Goal: Task Accomplishment & Management: Use online tool/utility

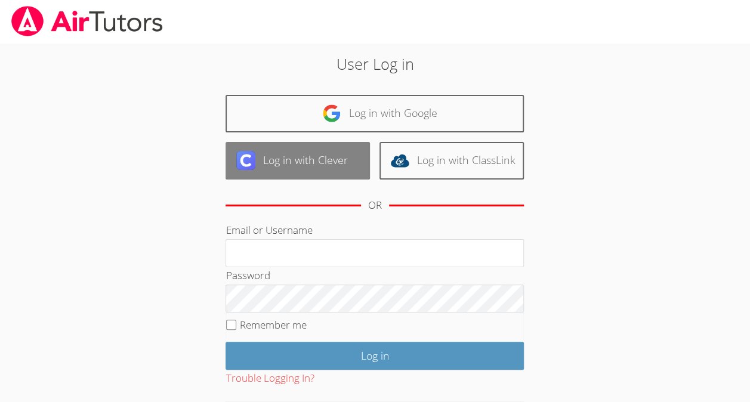
click at [286, 157] on link "Log in with Clever" at bounding box center [298, 161] width 144 height 38
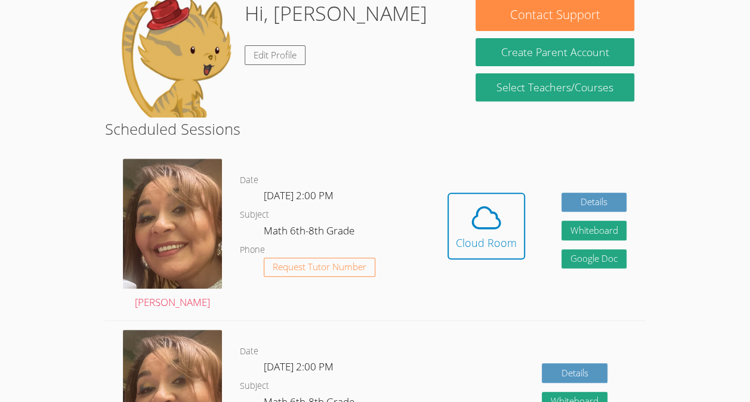
scroll to position [196, 0]
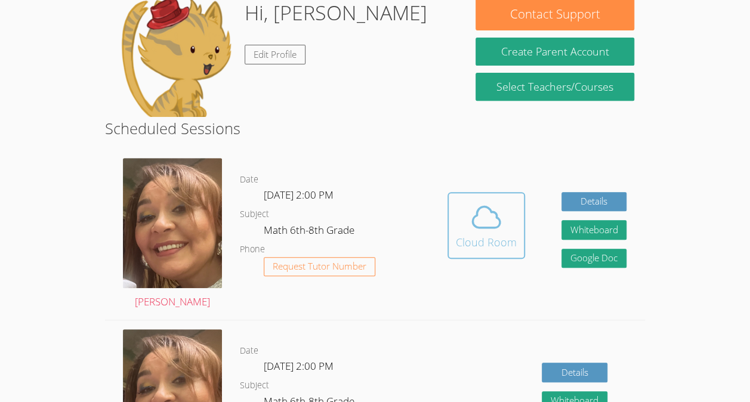
click at [458, 239] on div "Cloud Room" at bounding box center [486, 242] width 61 height 17
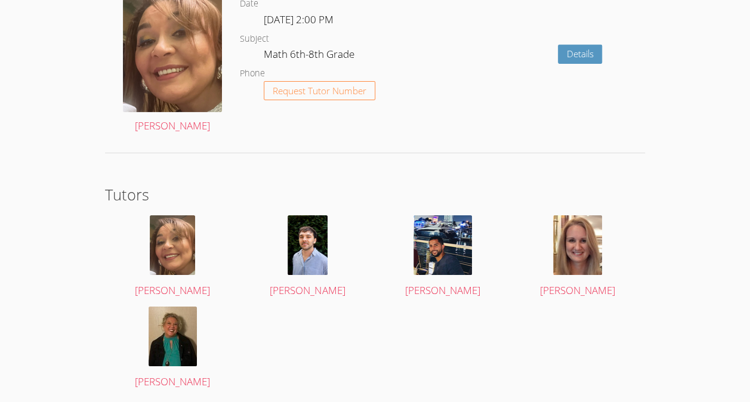
scroll to position [1864, 0]
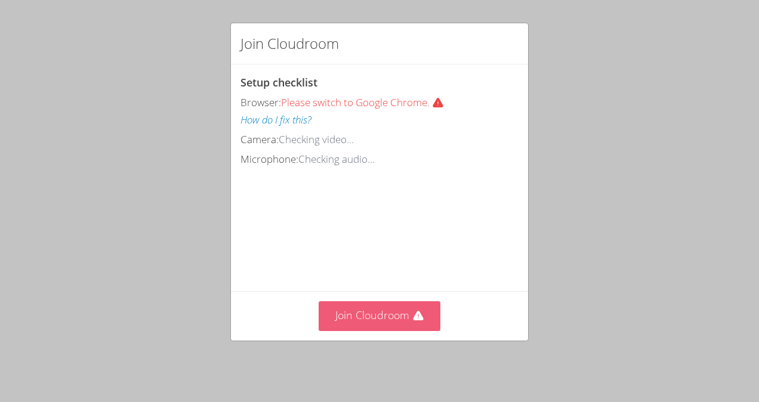
click at [377, 323] on button "Join Cloudroom" at bounding box center [380, 315] width 122 height 29
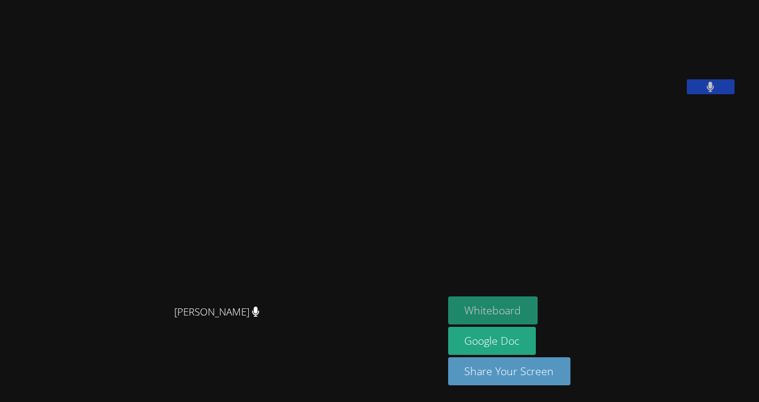
click at [535, 315] on button "Whiteboard" at bounding box center [493, 311] width 90 height 28
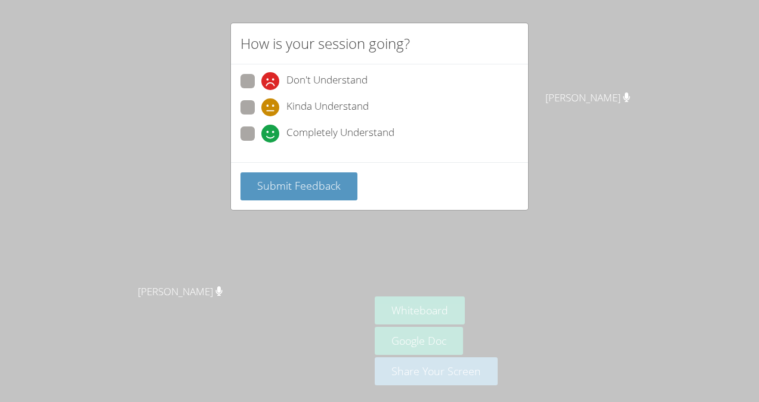
click at [310, 133] on span "Completely Understand" at bounding box center [340, 134] width 108 height 18
click at [272, 133] on input "Completely Understand" at bounding box center [266, 132] width 10 height 10
radio input "true"
click at [303, 195] on button "Submit Feedback" at bounding box center [299, 186] width 117 height 28
